Goal: Find specific page/section: Find specific page/section

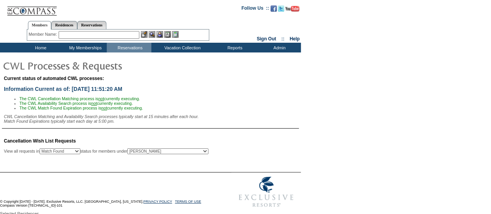
scroll to position [22, 0]
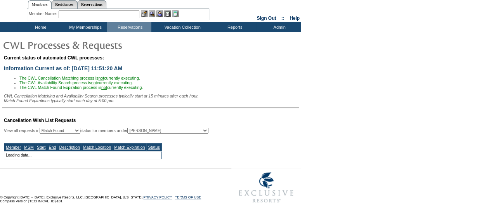
select select "50"
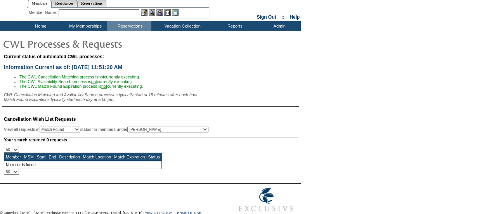
click at [184, 130] on select "All MSMs [PERSON_NAME] Accounting (MSM), Team Admin, IT Group Administrator, Me…" at bounding box center [167, 129] width 81 height 6
select select "-1"
click at [147, 129] on select "All MSMs [PERSON_NAME] Accounting (MSM), Team Admin, IT Group Administrator, Me…" at bounding box center [167, 129] width 81 height 6
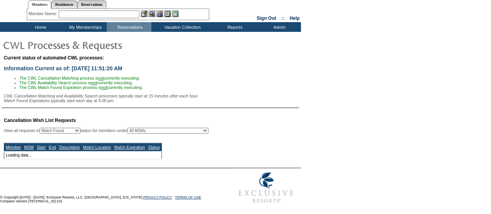
select select "50"
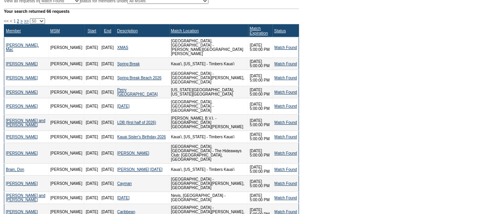
scroll to position [138, 0]
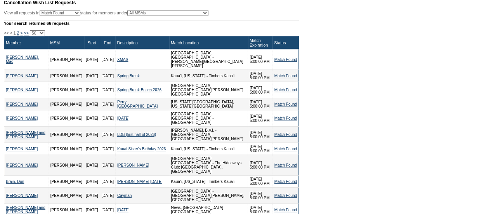
click at [249, 47] on link "Match Expiration" at bounding box center [258, 42] width 18 height 9
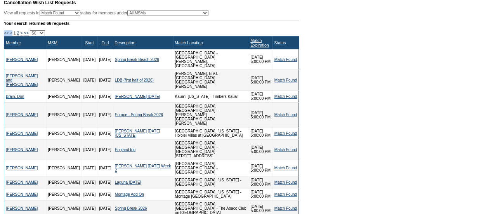
drag, startPoint x: 4, startPoint y: 36, endPoint x: 15, endPoint y: 36, distance: 10.9
click at [15, 35] on span "<< < 1 2 > >>" at bounding box center [17, 33] width 26 height 5
click at [4, 35] on span "<<" at bounding box center [6, 33] width 5 height 5
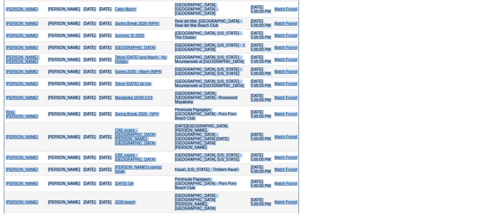
scroll to position [371, 0]
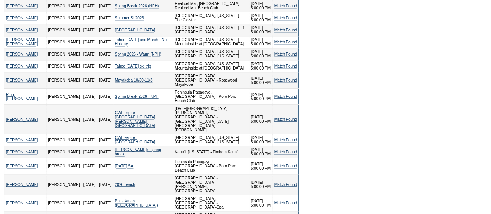
drag, startPoint x: 4, startPoint y: 35, endPoint x: 299, endPoint y: 167, distance: 323.0
click at [299, 167] on table "Cancellation Wish List Requests View all requests in Any Open / Processing Matc…" at bounding box center [150, 181] width 301 height 844
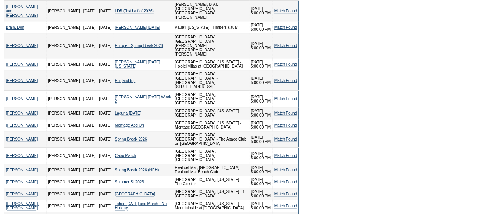
scroll to position [61, 0]
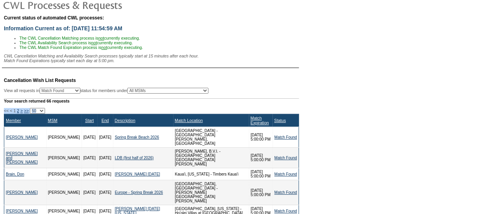
click at [4, 113] on span "<<" at bounding box center [6, 110] width 5 height 5
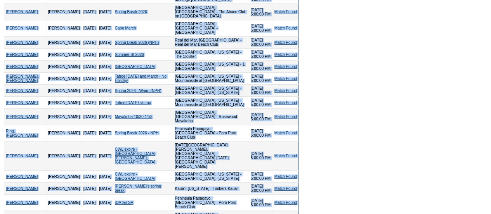
scroll to position [371, 0]
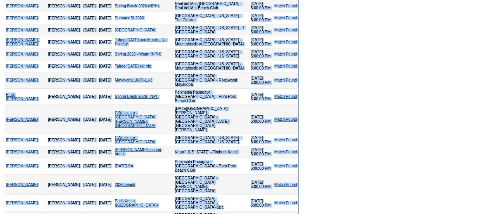
drag, startPoint x: 4, startPoint y: 113, endPoint x: 296, endPoint y: 168, distance: 297.6
click at [296, 168] on div "<< < 1 2 > >> 10 25 50 100 500 Member MSM Start End Description Match Location …" at bounding box center [151, 195] width 295 height 797
